Goal: Task Accomplishment & Management: Use online tool/utility

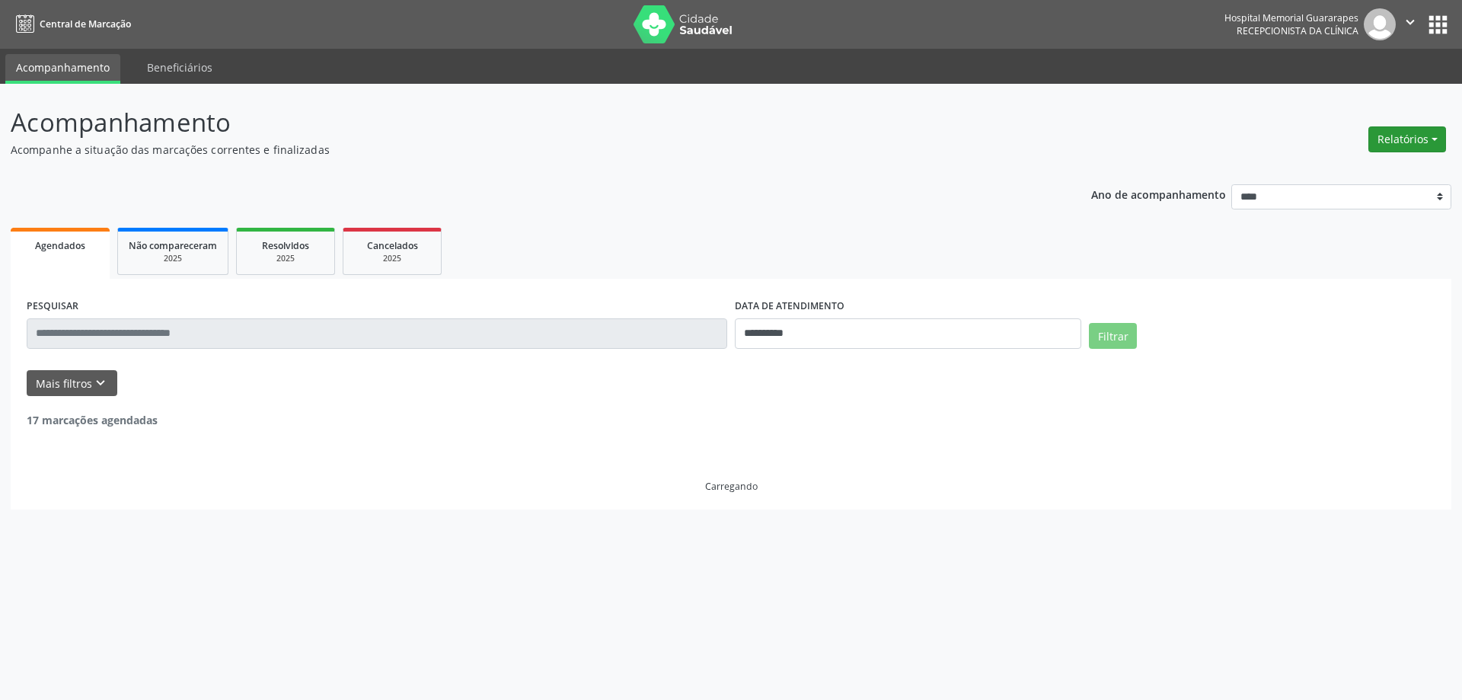
click at [1425, 130] on button "Relatórios" at bounding box center [1407, 139] width 78 height 26
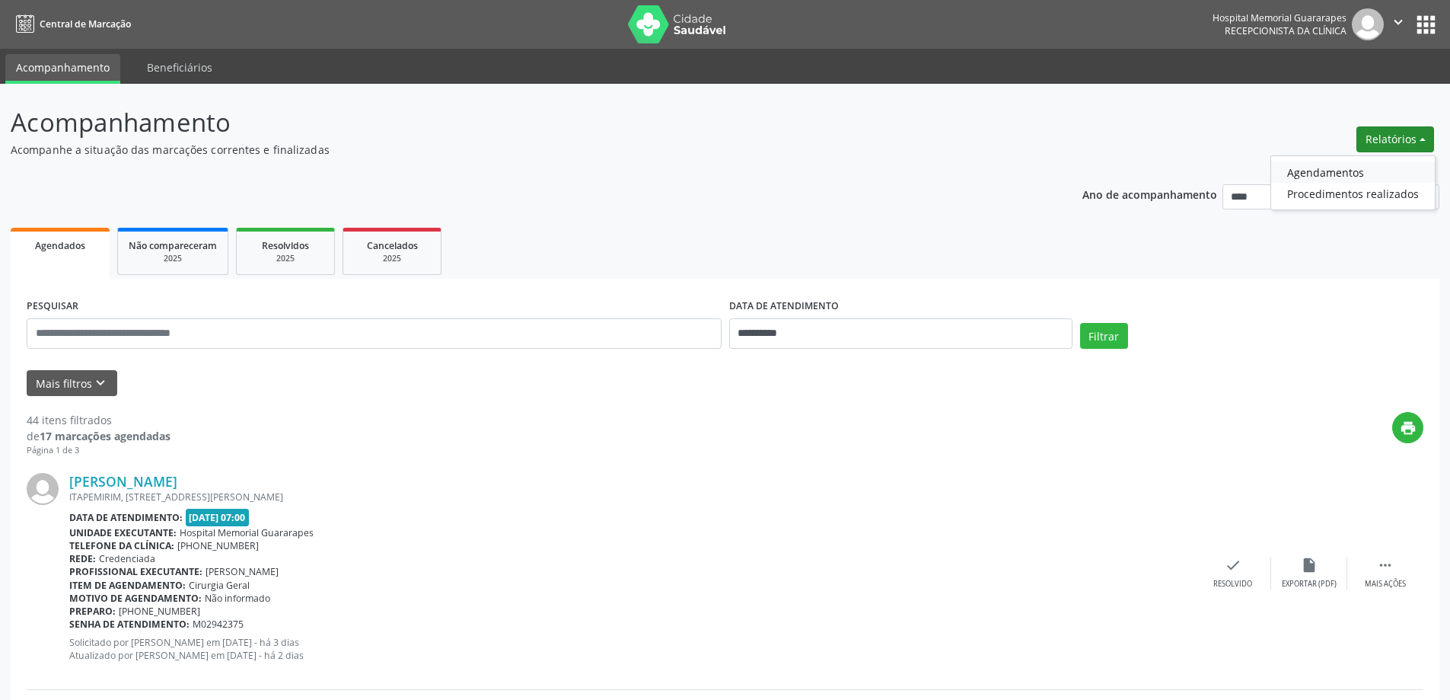
click at [1345, 168] on link "Agendamentos" at bounding box center [1353, 171] width 164 height 21
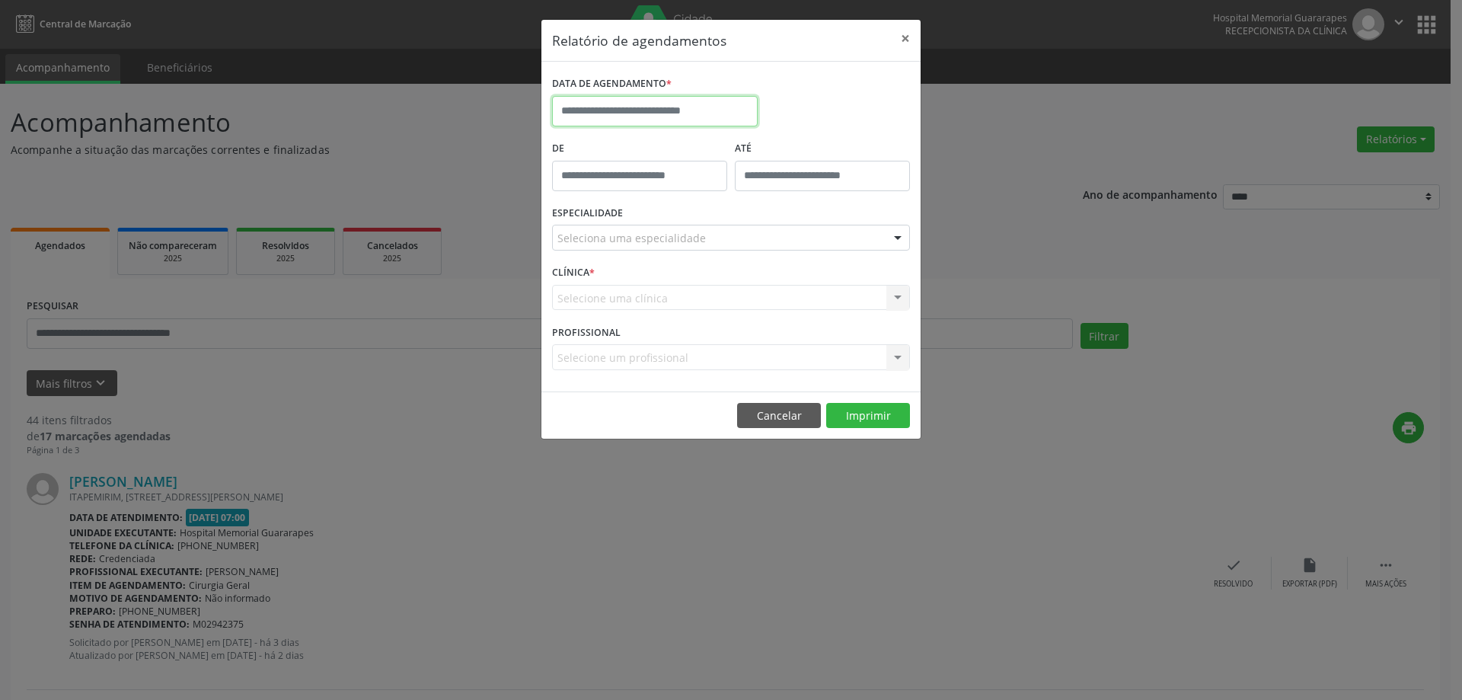
click at [705, 107] on input "text" at bounding box center [655, 111] width 206 height 30
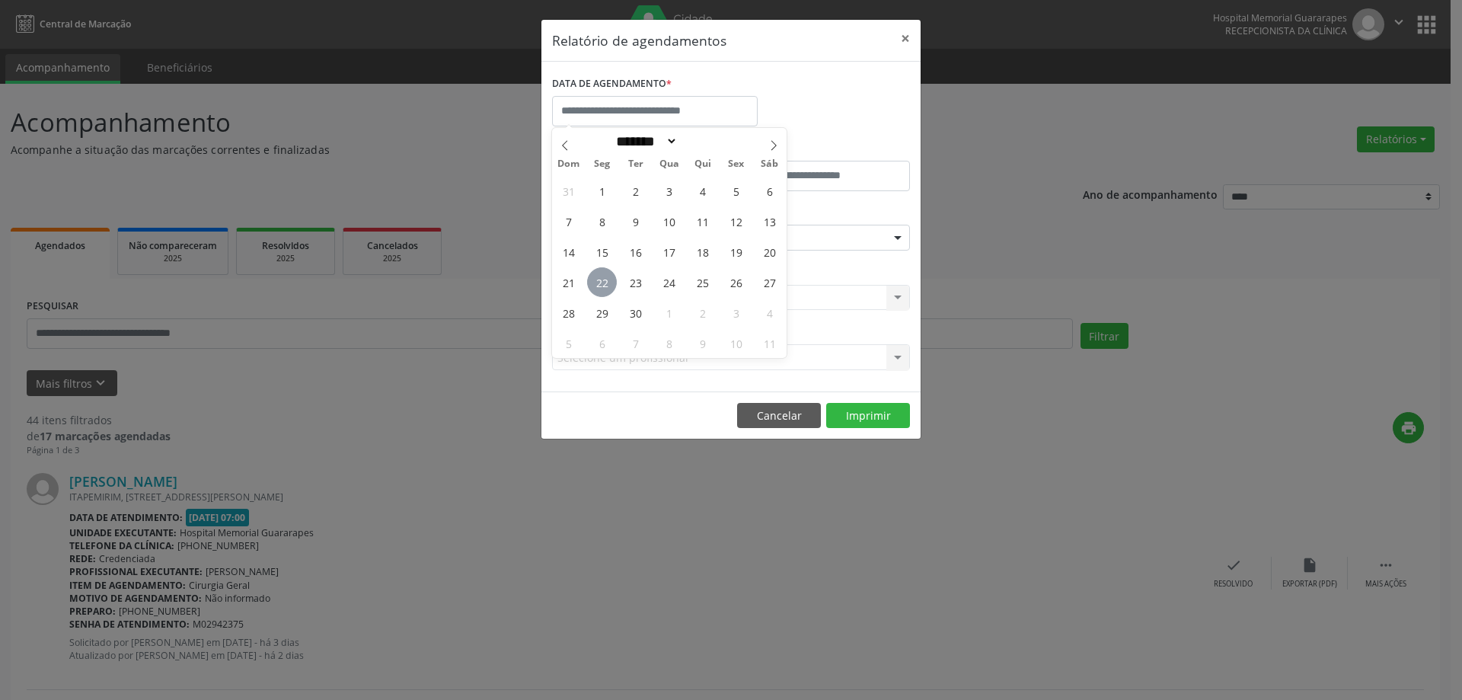
click at [611, 282] on span "22" at bounding box center [602, 282] width 30 height 30
type input "**********"
click at [611, 282] on span "22" at bounding box center [602, 282] width 30 height 30
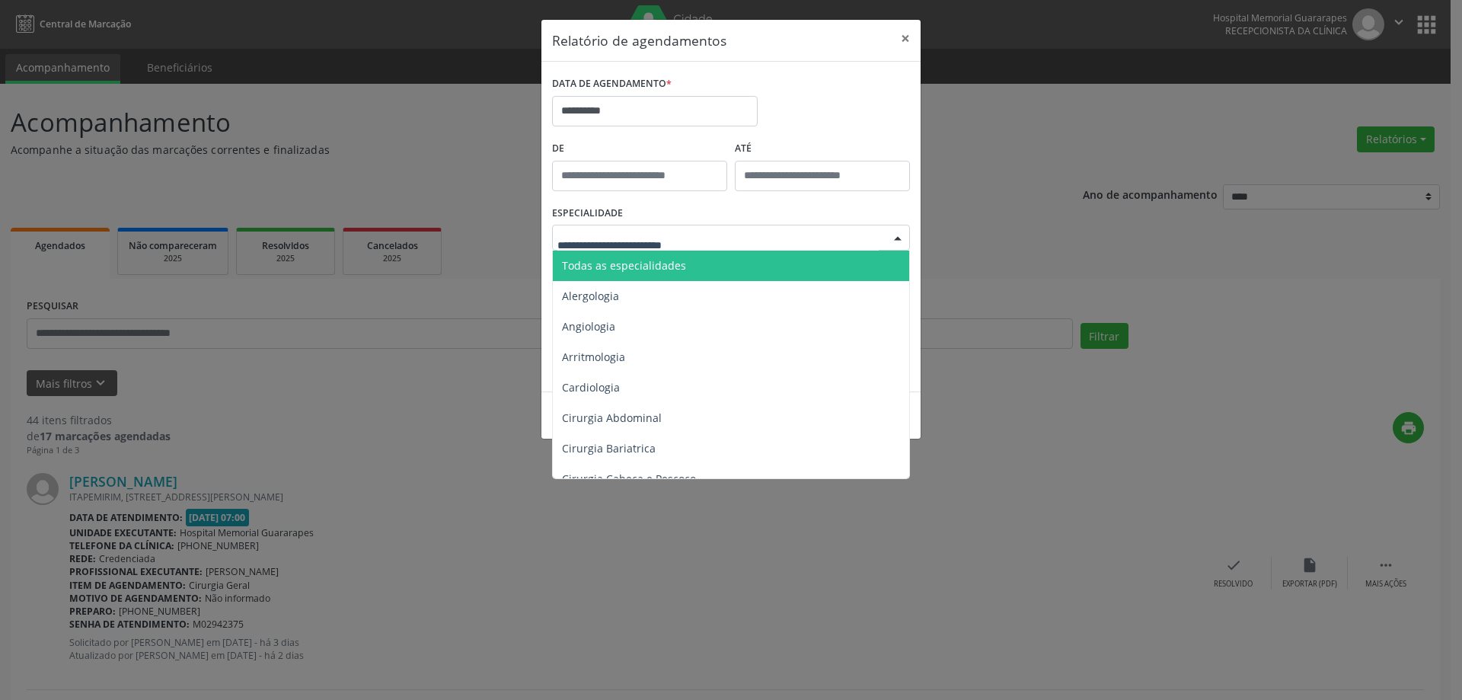
click at [788, 242] on div at bounding box center [731, 238] width 358 height 26
click at [735, 260] on span "Todas as especialidades" at bounding box center [732, 265] width 359 height 30
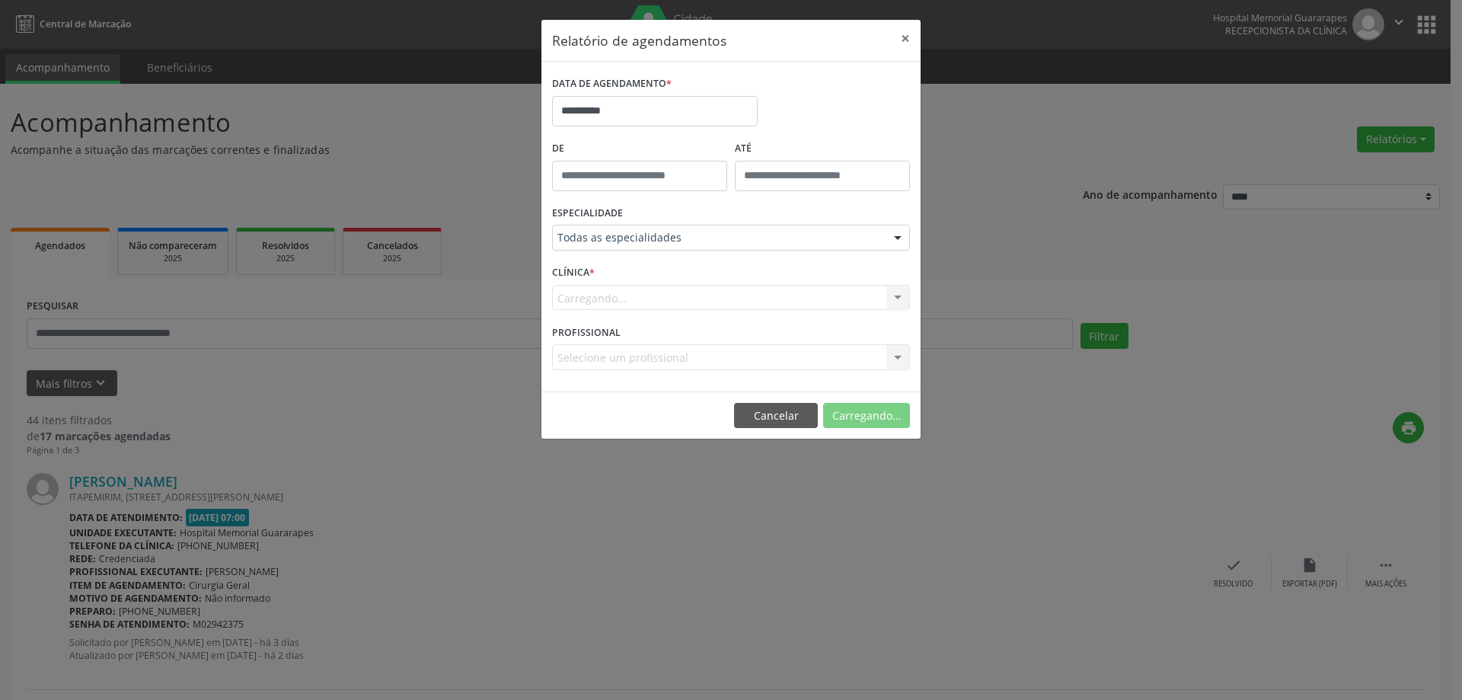
drag, startPoint x: 735, startPoint y: 260, endPoint x: 801, endPoint y: 292, distance: 73.9
click at [735, 259] on span "Todas as especialidades" at bounding box center [732, 265] width 359 height 30
click at [855, 421] on button "Imprimir" at bounding box center [868, 416] width 84 height 26
